Goal: Find specific page/section: Find specific page/section

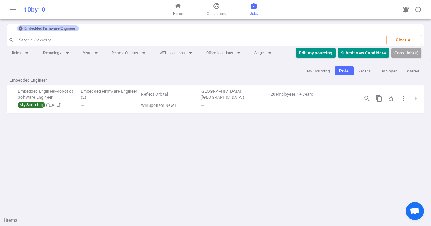
click at [20, 27] on icon at bounding box center [20, 28] width 5 height 5
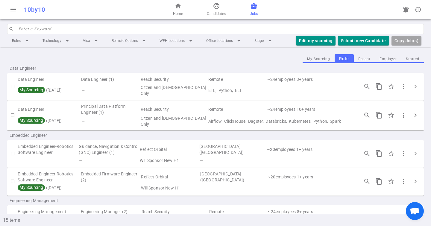
click at [27, 30] on input "search" at bounding box center [219, 29] width 401 height 10
type input "r"
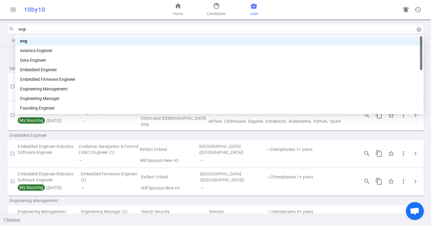
type input "engin"
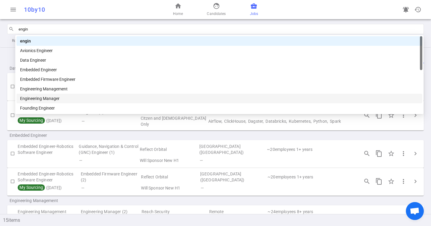
click at [54, 95] on div "Engineering Manager" at bounding box center [219, 98] width 398 height 7
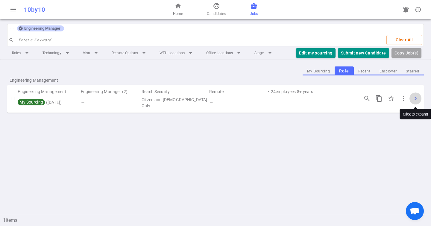
click at [415, 96] on span "chevron_right" at bounding box center [415, 98] width 7 height 7
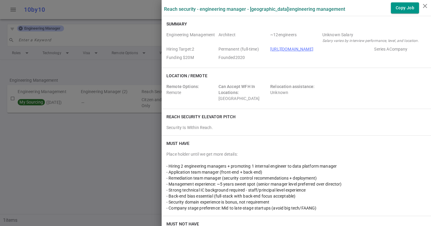
click at [89, 68] on div at bounding box center [215, 113] width 431 height 226
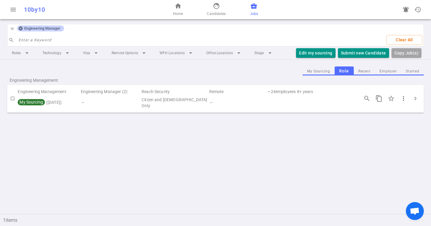
click at [21, 30] on icon at bounding box center [21, 29] width 4 height 4
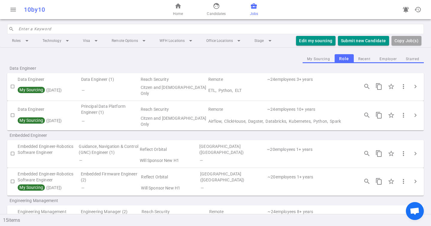
click at [50, 31] on input "search" at bounding box center [219, 29] width 401 height 10
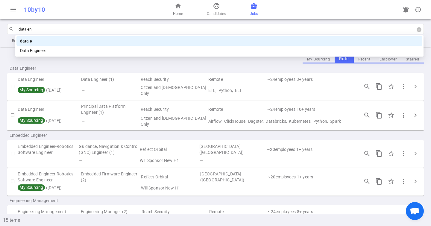
type input "data eng"
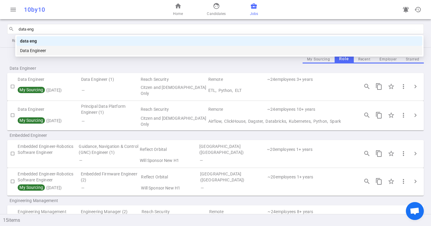
click at [49, 50] on div "Data Engineer" at bounding box center [219, 50] width 398 height 7
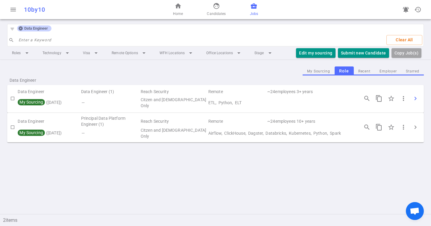
click at [416, 101] on span "chevron_right" at bounding box center [415, 98] width 7 height 7
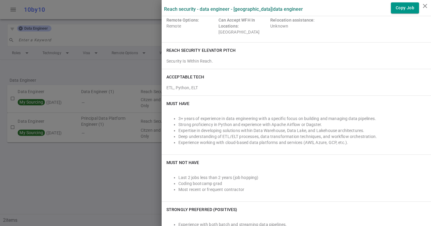
scroll to position [133, 0]
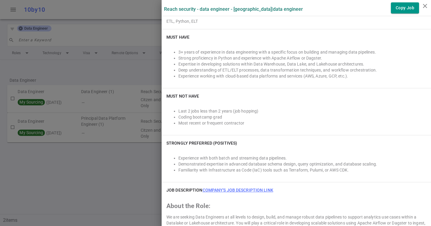
click at [103, 71] on div at bounding box center [215, 113] width 431 height 226
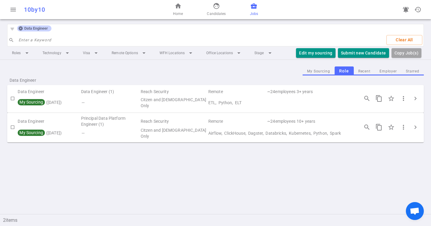
click at [19, 31] on div "filter_list Data Engineer" at bounding box center [29, 29] width 45 height 10
click at [21, 31] on icon at bounding box center [20, 28] width 5 height 5
click at [21, 35] on input "search" at bounding box center [200, 40] width 363 height 10
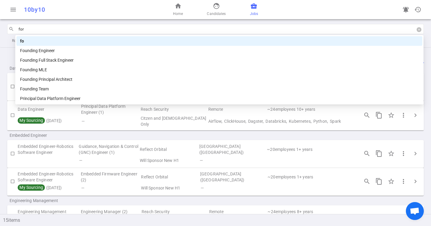
type input "form"
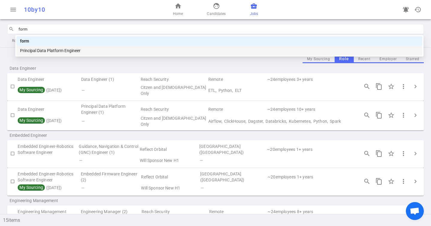
click at [34, 52] on div "Principal Data Platform Engineer" at bounding box center [219, 50] width 398 height 7
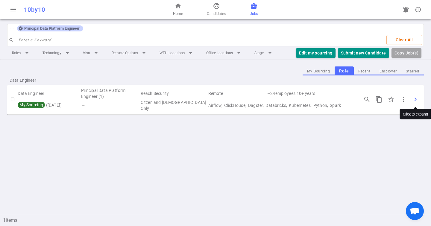
click at [413, 101] on span "chevron_right" at bounding box center [415, 99] width 7 height 7
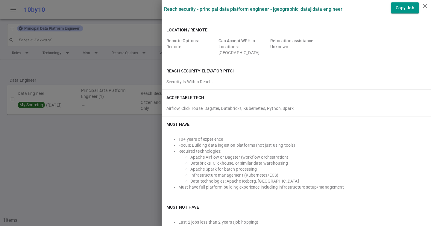
scroll to position [47, 0]
click at [71, 57] on div at bounding box center [215, 113] width 431 height 226
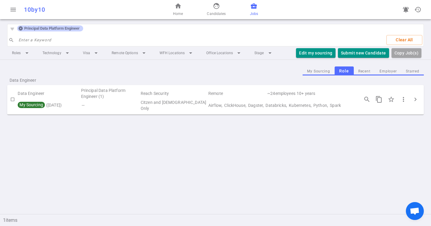
click at [22, 30] on icon at bounding box center [20, 28] width 5 height 5
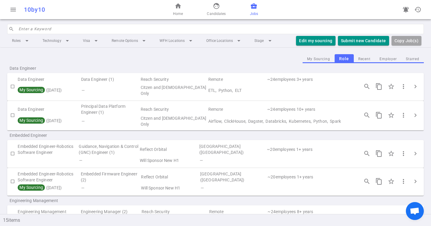
click at [25, 34] on input "search" at bounding box center [219, 29] width 401 height 10
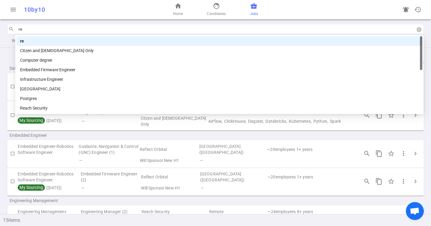
type input "ref"
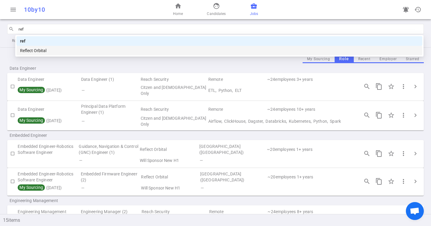
click at [60, 51] on div "Reflect Orbital" at bounding box center [219, 50] width 398 height 7
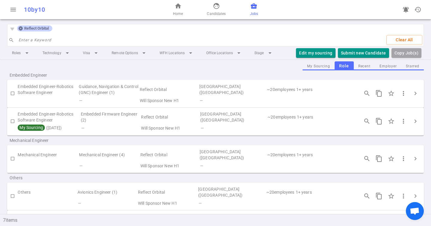
scroll to position [5, 0]
click at [417, 121] on span "chevron_right" at bounding box center [415, 120] width 7 height 7
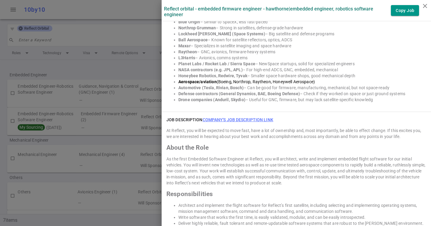
scroll to position [448, 0]
click at [226, 118] on link "Company's job description link" at bounding box center [238, 120] width 71 height 5
